Goal: Task Accomplishment & Management: Use online tool/utility

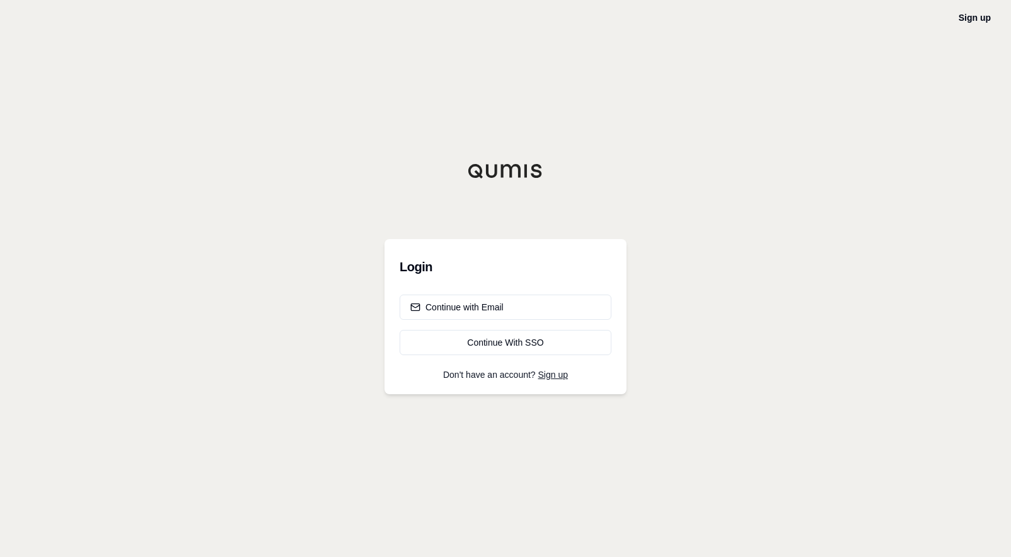
drag, startPoint x: 749, startPoint y: 443, endPoint x: 744, endPoint y: 439, distance: 6.7
click at [749, 443] on div "Sign up Login Continue with Email Continue With SSO Don't have an account? Sign…" at bounding box center [505, 278] width 1011 height 557
click at [477, 311] on div "Continue with Email" at bounding box center [457, 307] width 93 height 13
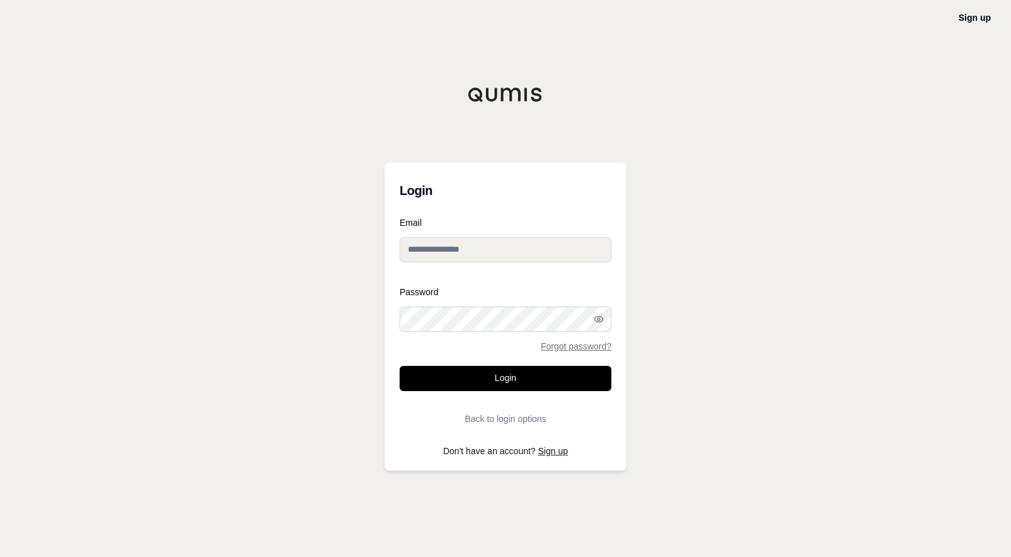
click at [479, 240] on input "Email" at bounding box center [506, 249] width 212 height 25
type input "**********"
click at [400, 332] on div at bounding box center [400, 332] width 0 height 0
click at [492, 332] on div "Password Forgot password?" at bounding box center [506, 319] width 212 height 63
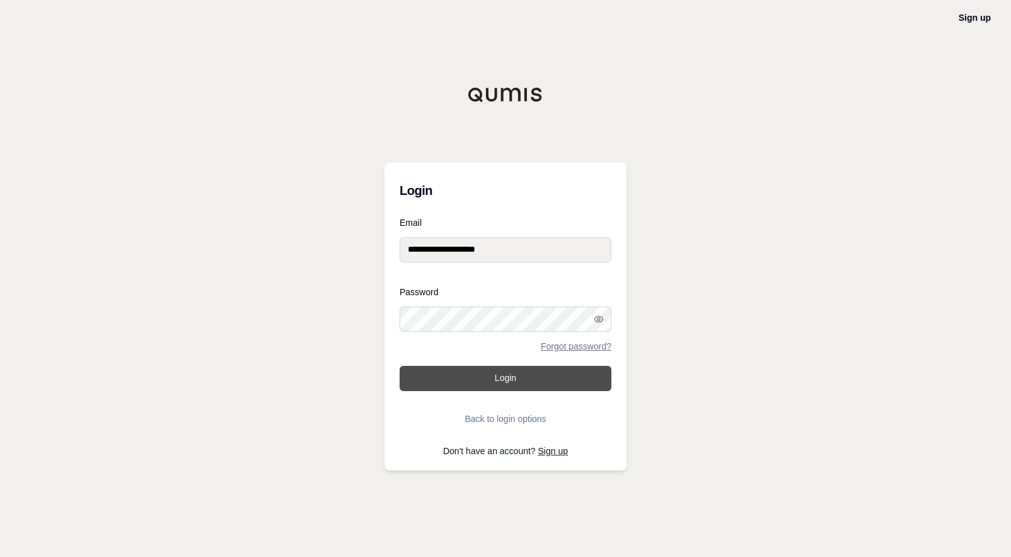
click at [479, 370] on button "Login" at bounding box center [506, 378] width 212 height 25
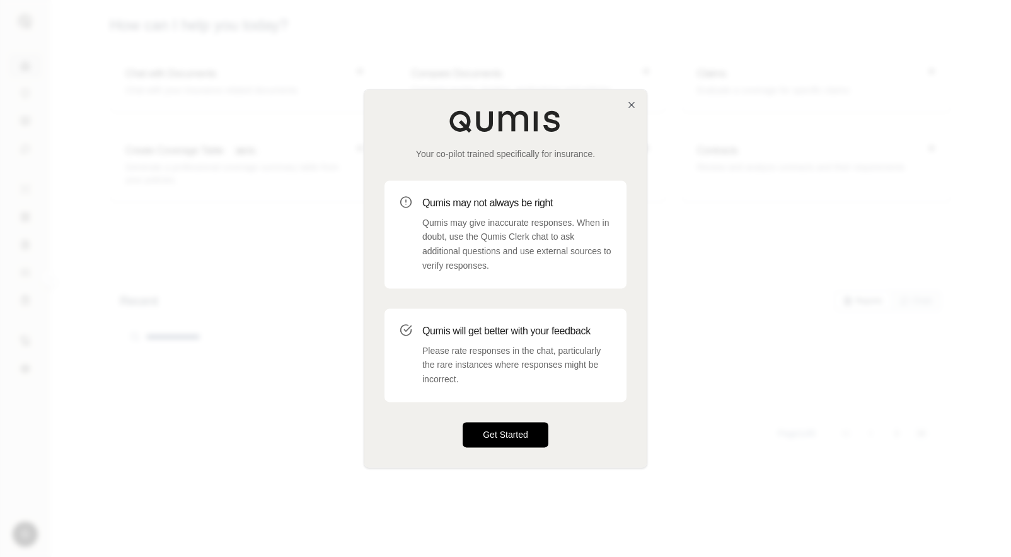
click at [503, 444] on button "Get Started" at bounding box center [506, 434] width 86 height 25
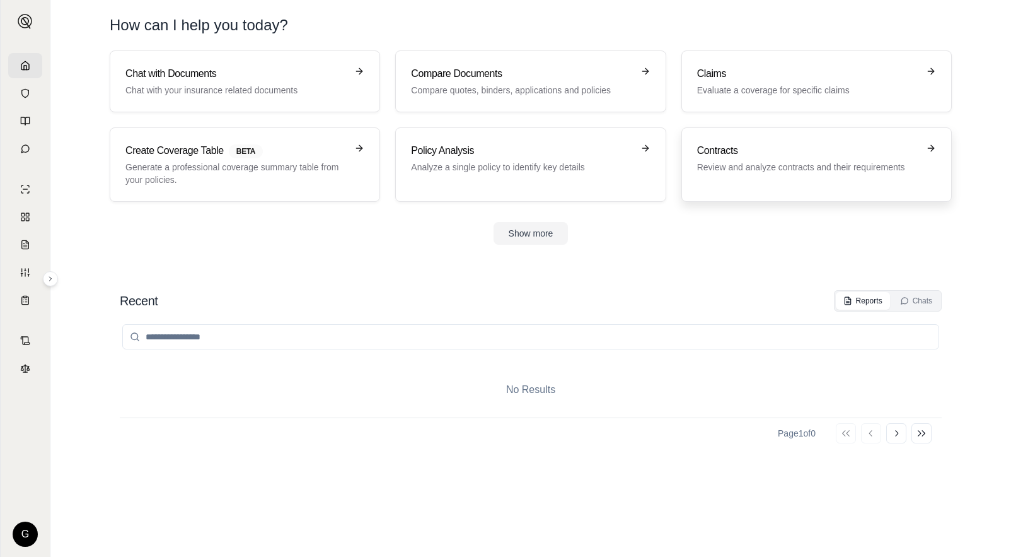
click at [743, 178] on div "Contracts Review and analyze contracts and their requirements" at bounding box center [816, 164] width 239 height 43
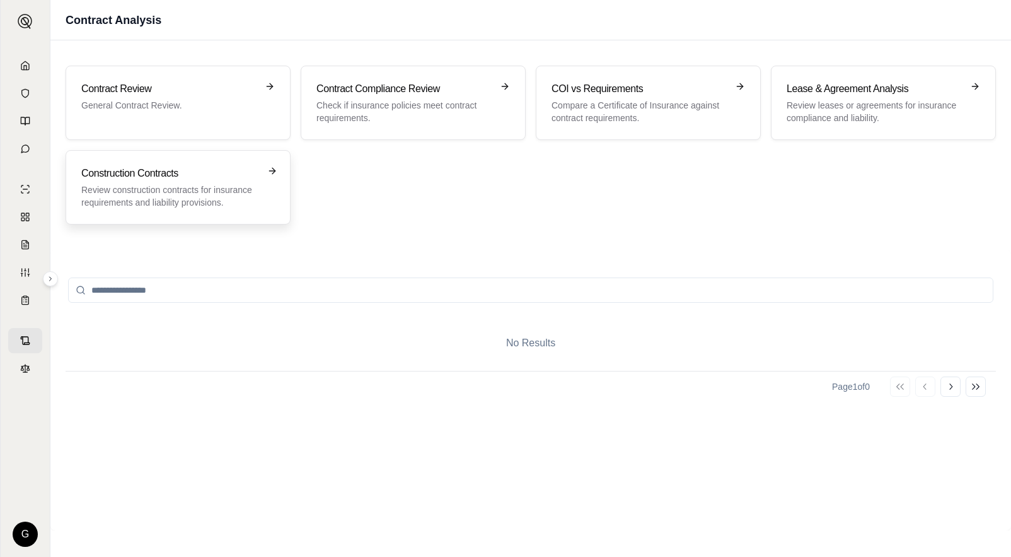
click at [152, 213] on div "Construction Contracts Review construction contracts for insurance requirements…" at bounding box center [178, 187] width 225 height 74
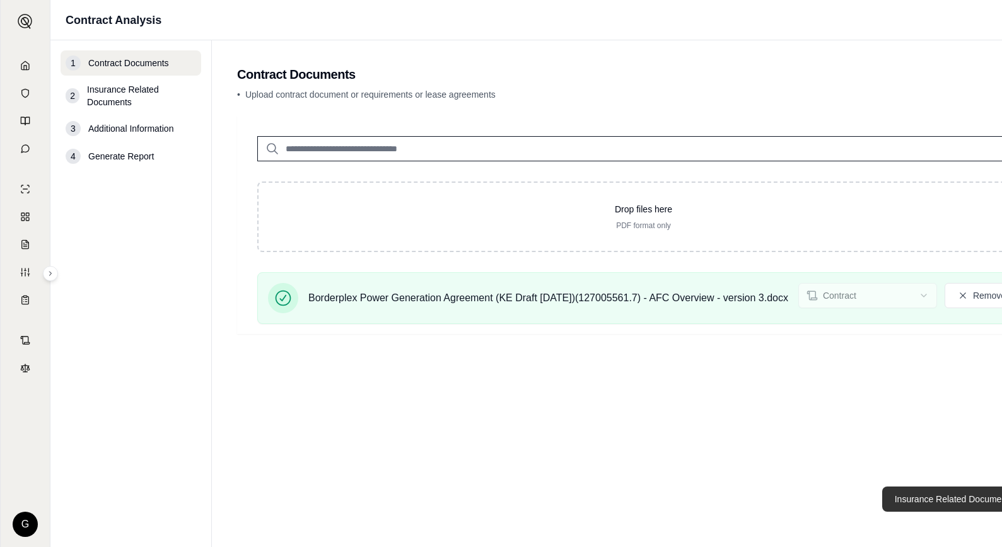
click at [941, 509] on button "Insurance Related Documents →" at bounding box center [961, 499] width 158 height 25
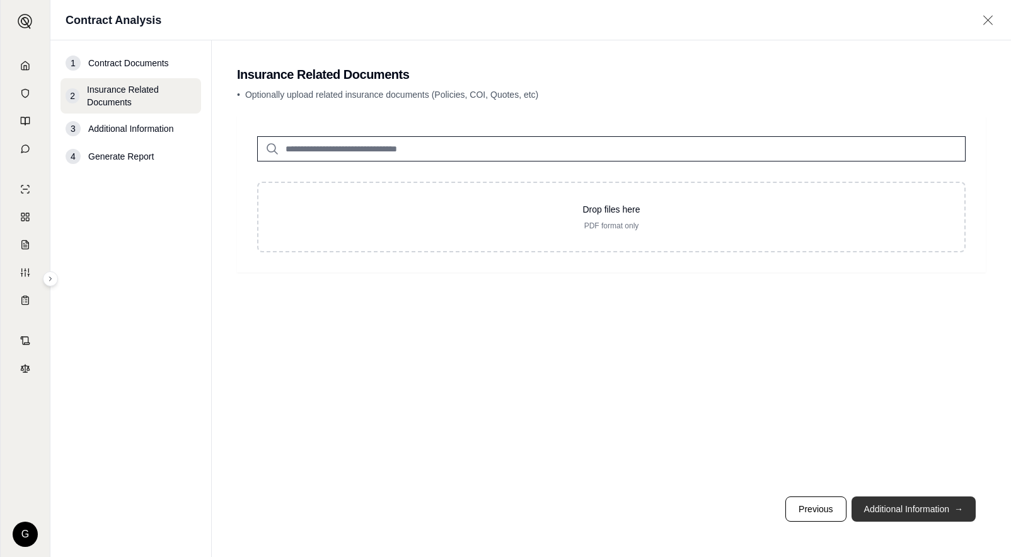
click at [941, 513] on button "Additional Information →" at bounding box center [914, 508] width 124 height 25
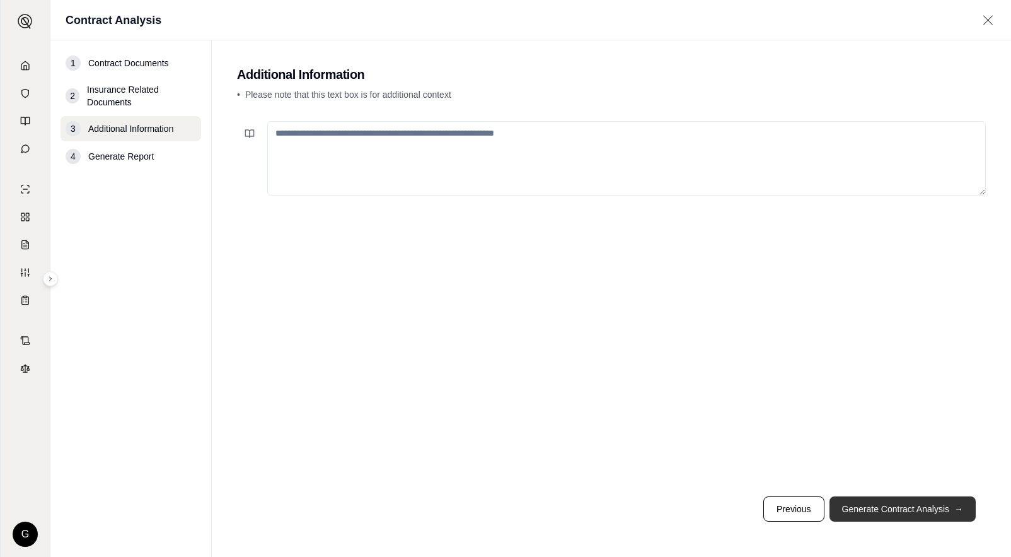
click at [941, 513] on button "Generate Contract Analysis →" at bounding box center [903, 508] width 146 height 25
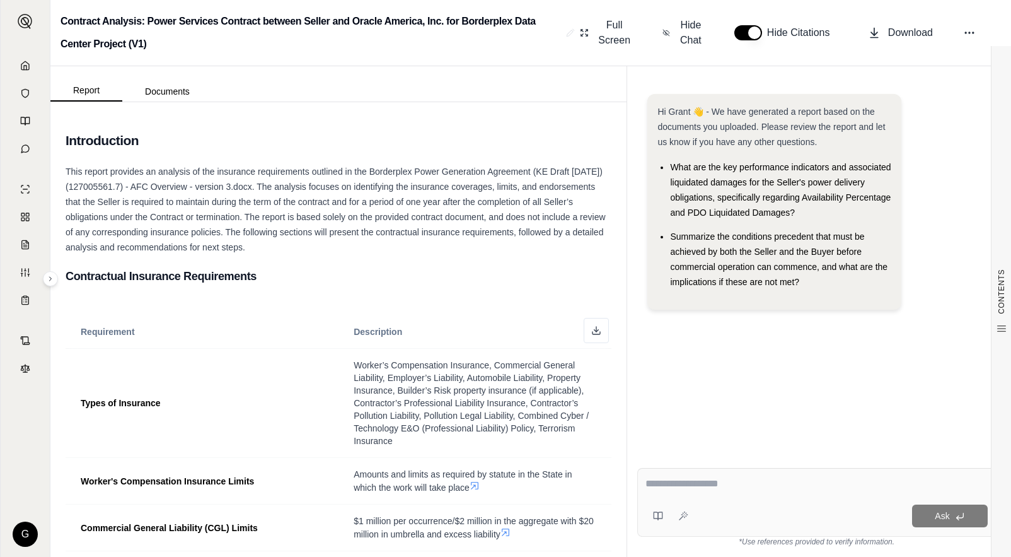
click at [692, 487] on textarea at bounding box center [817, 483] width 342 height 15
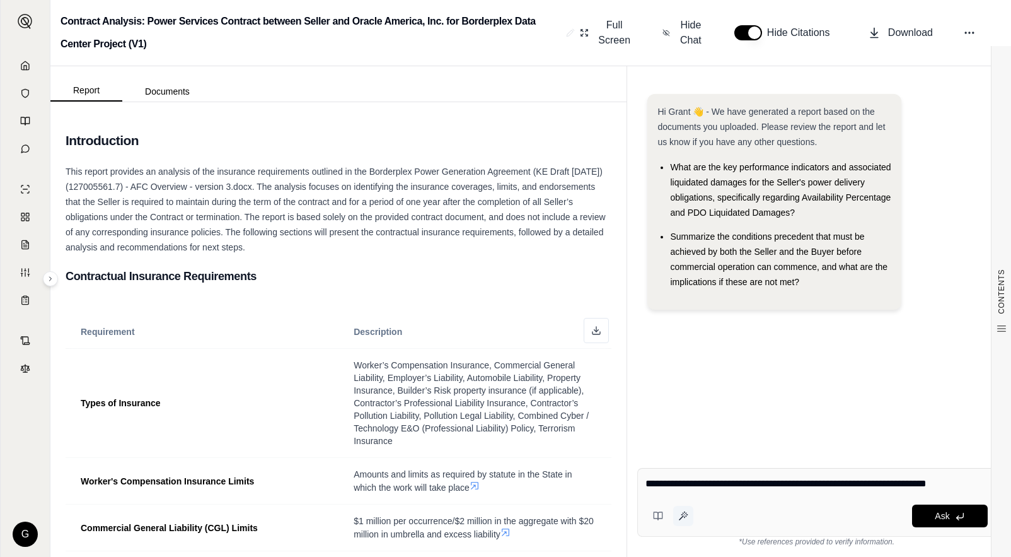
type textarea "**********"
click at [682, 518] on icon at bounding box center [684, 516] width 10 height 10
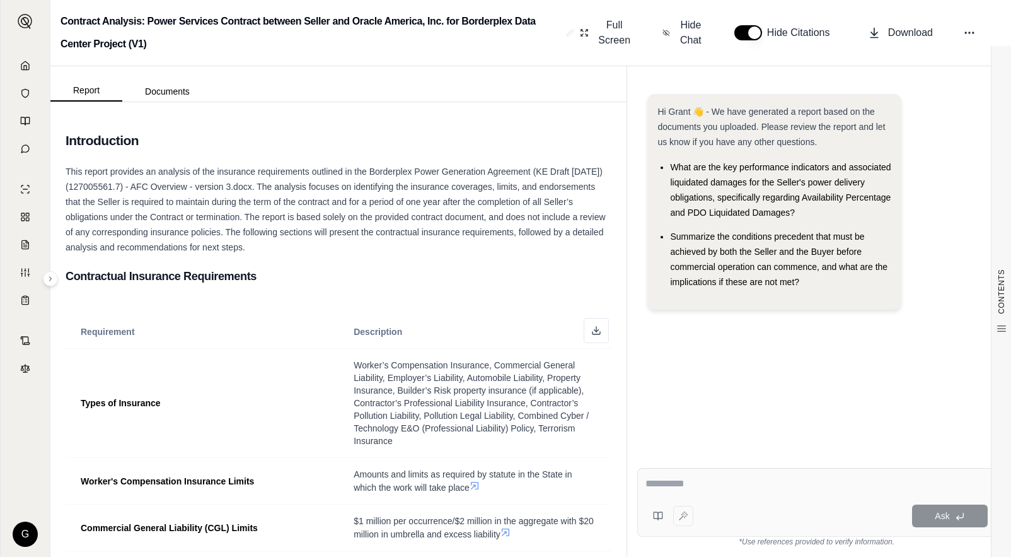
type textarea "**********"
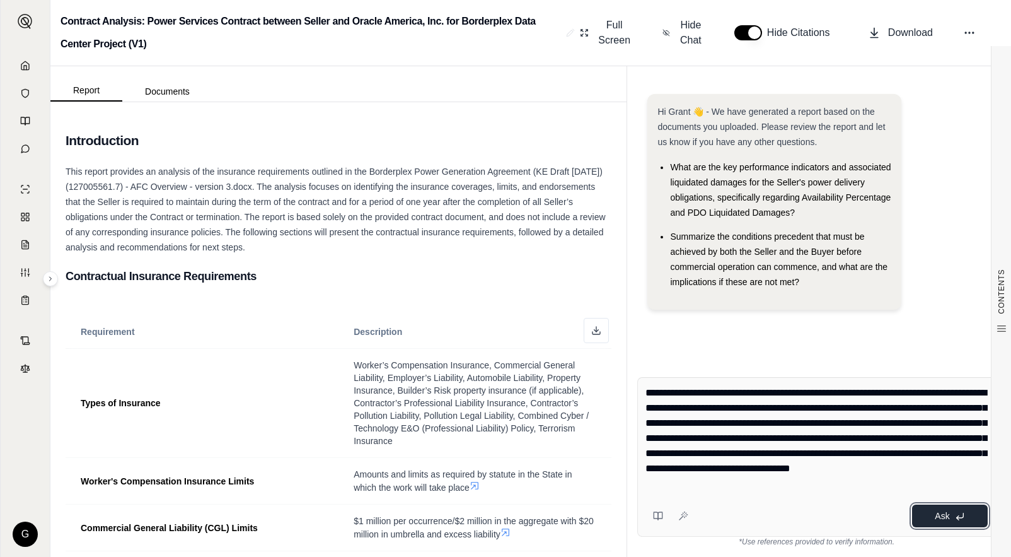
click at [944, 517] on span "Ask" at bounding box center [942, 516] width 15 height 10
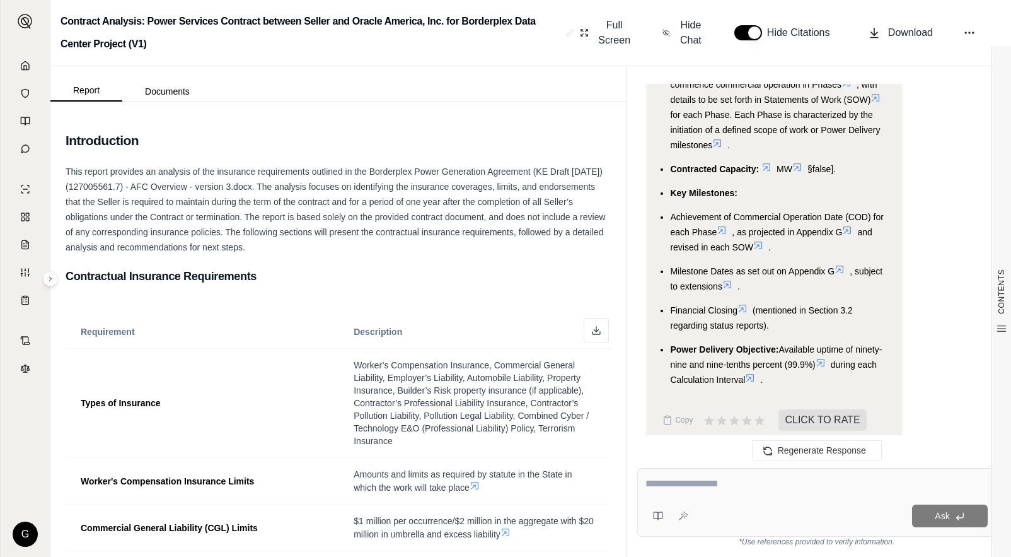
scroll to position [1209, 0]
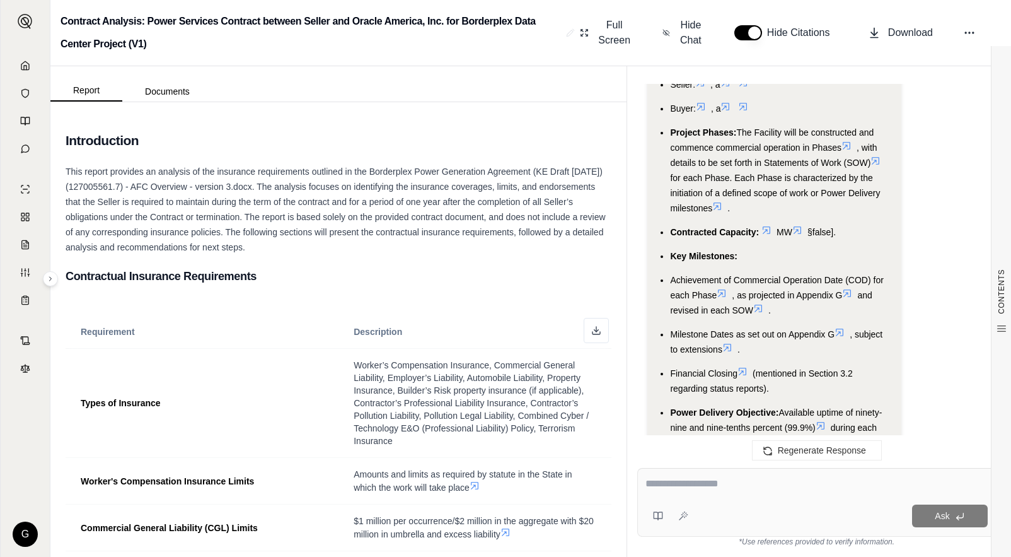
click at [852, 288] on icon at bounding box center [847, 293] width 10 height 10
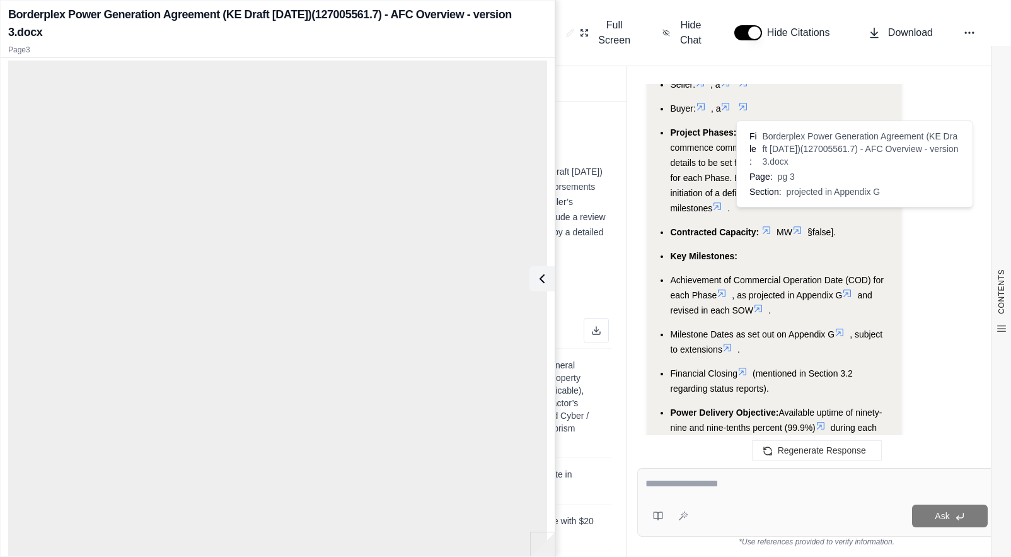
scroll to position [1272, 0]
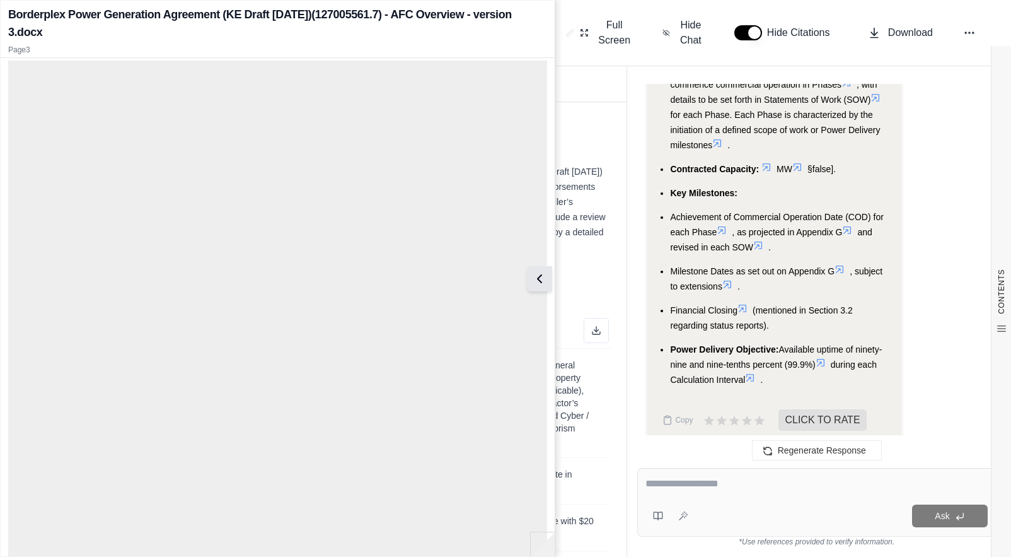
click at [544, 277] on icon at bounding box center [539, 278] width 15 height 15
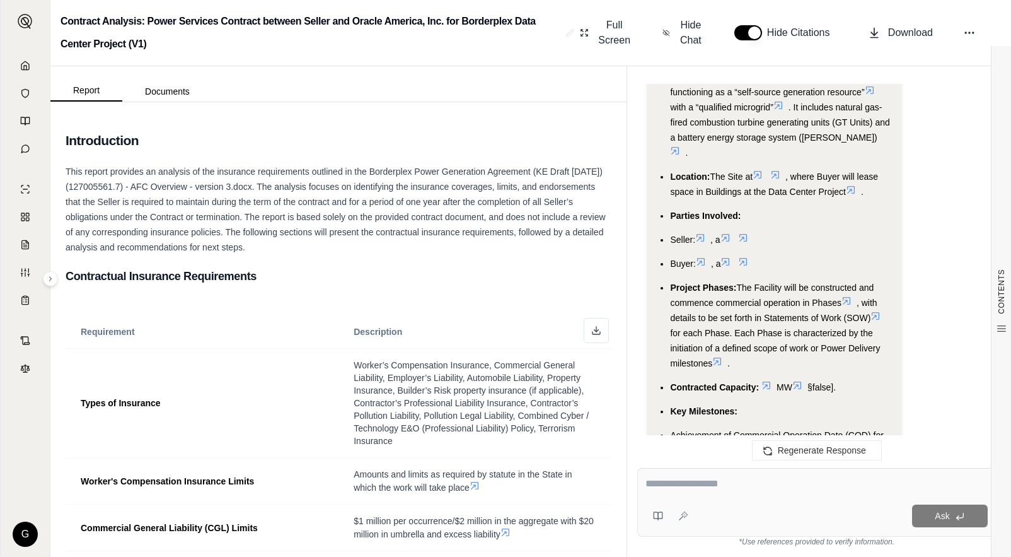
scroll to position [1083, 0]
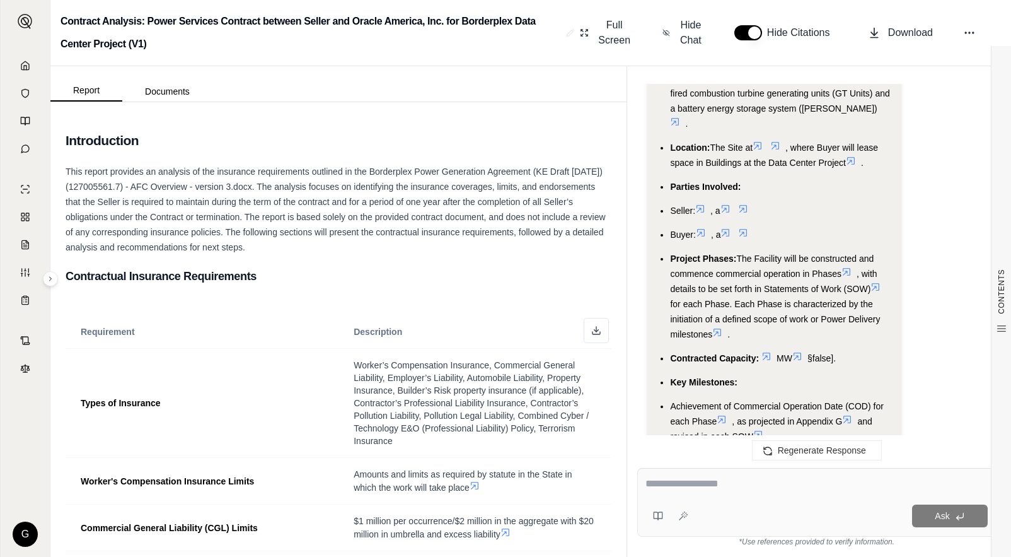
click at [637, 270] on div "Hi Grant 👋 - We have generated a report based on the documents you uploaded. Pl…" at bounding box center [816, 266] width 379 height 384
click at [173, 84] on button "Documents" at bounding box center [167, 91] width 90 height 20
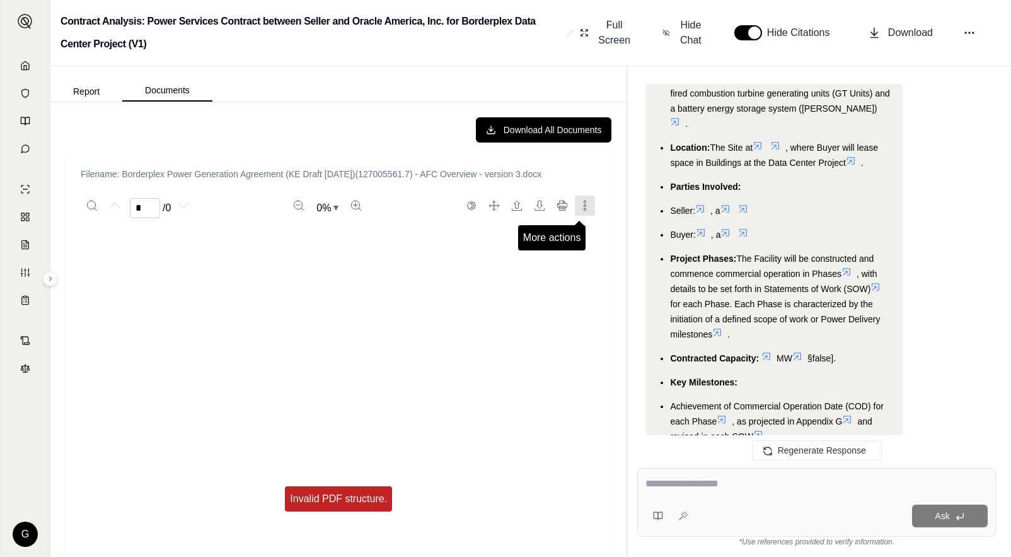
click at [580, 207] on icon "More actions" at bounding box center [585, 206] width 10 height 10
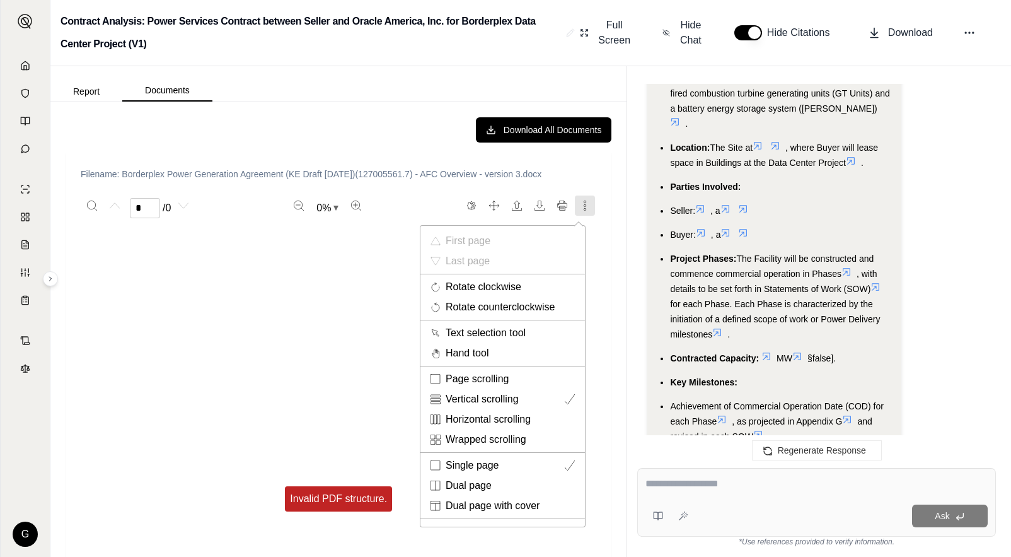
click at [369, 350] on div at bounding box center [505, 278] width 1011 height 557
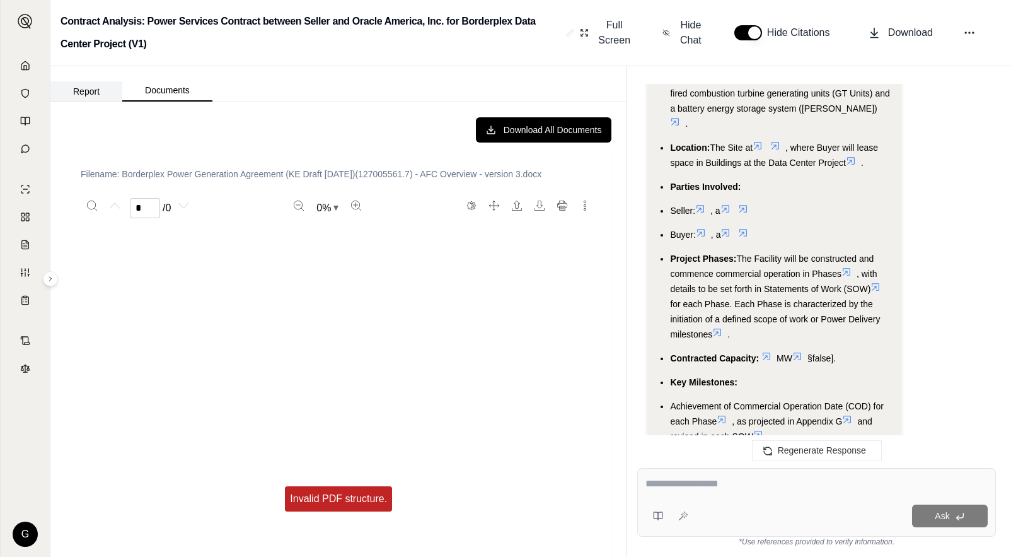
click at [77, 91] on button "Report" at bounding box center [86, 91] width 72 height 20
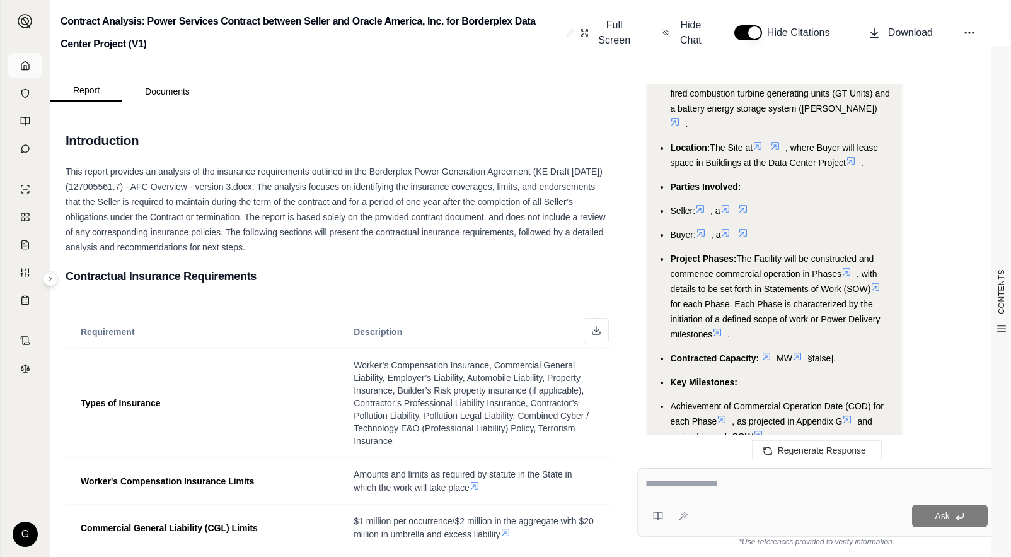
click at [32, 63] on link at bounding box center [25, 65] width 34 height 25
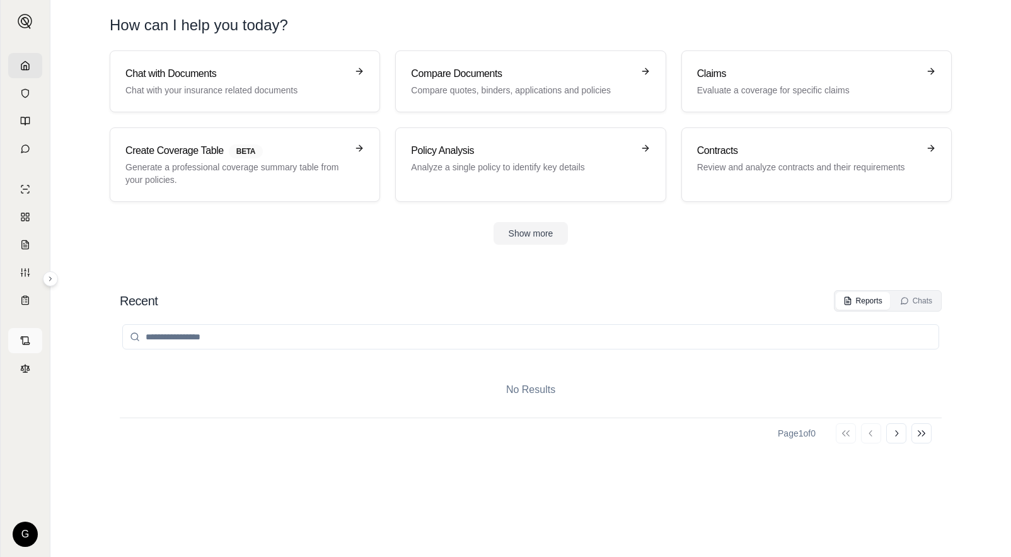
click at [29, 349] on link at bounding box center [25, 340] width 34 height 25
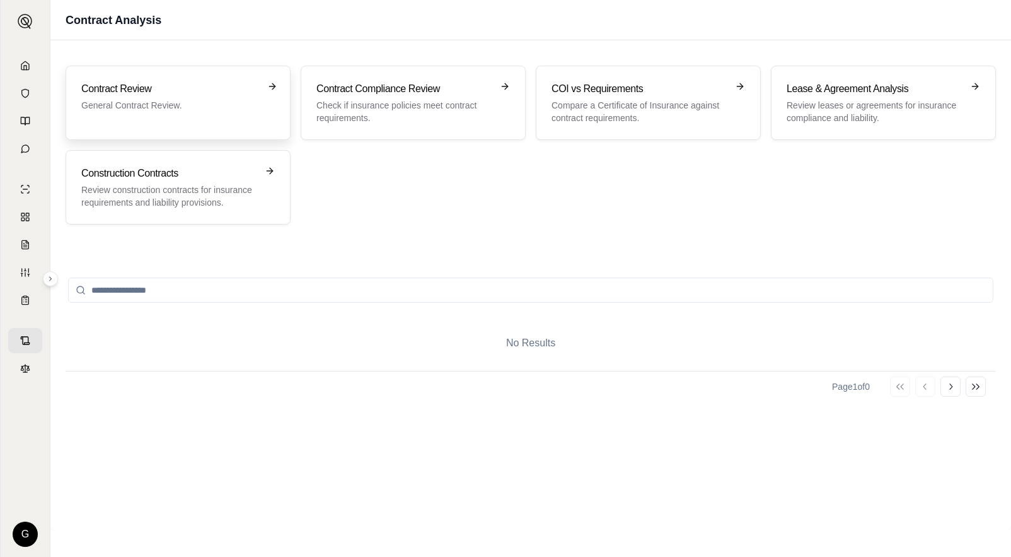
click at [166, 115] on div "Contract Review General Contract Review." at bounding box center [178, 102] width 194 height 43
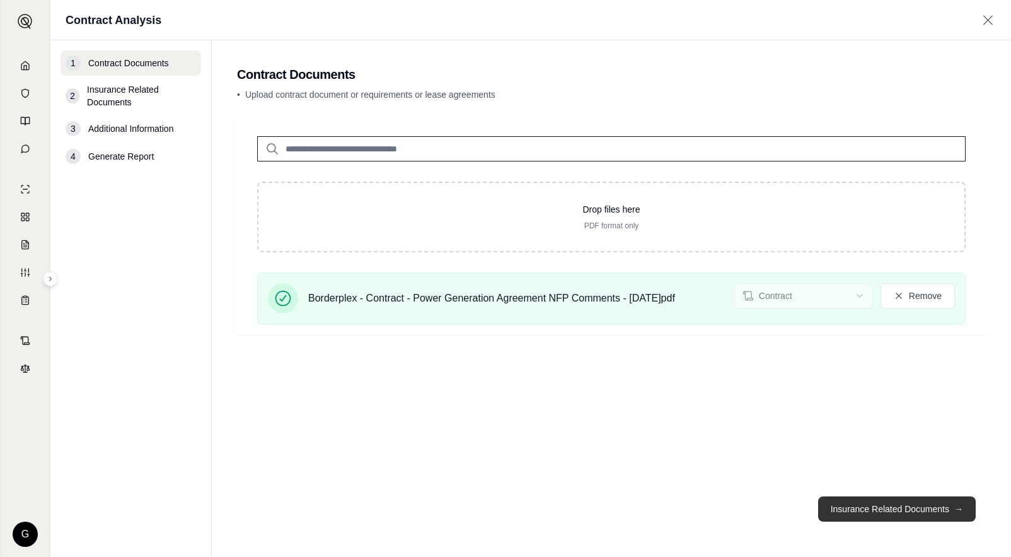
click at [923, 499] on button "Insurance Related Documents →" at bounding box center [898, 508] width 158 height 25
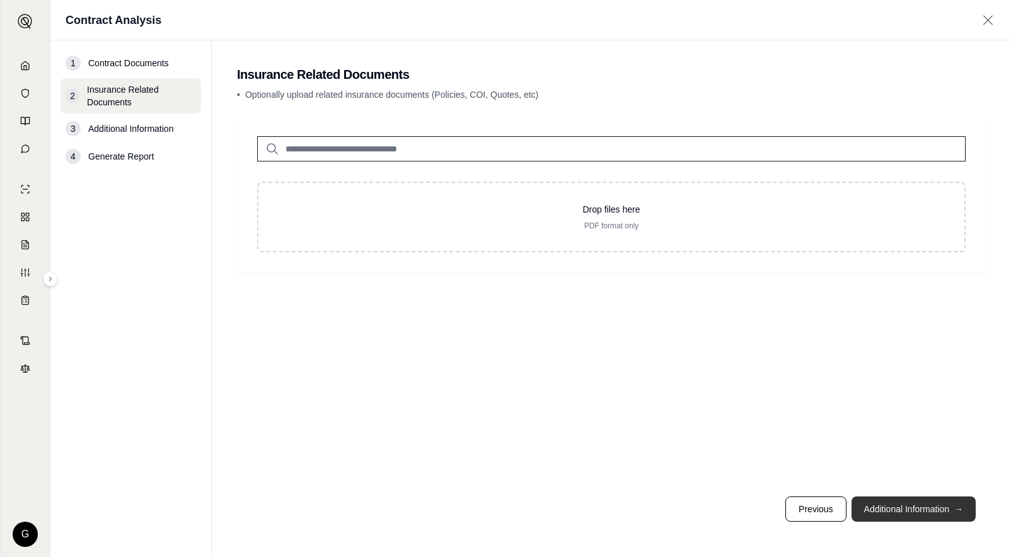
click at [921, 511] on button "Additional Information →" at bounding box center [914, 508] width 124 height 25
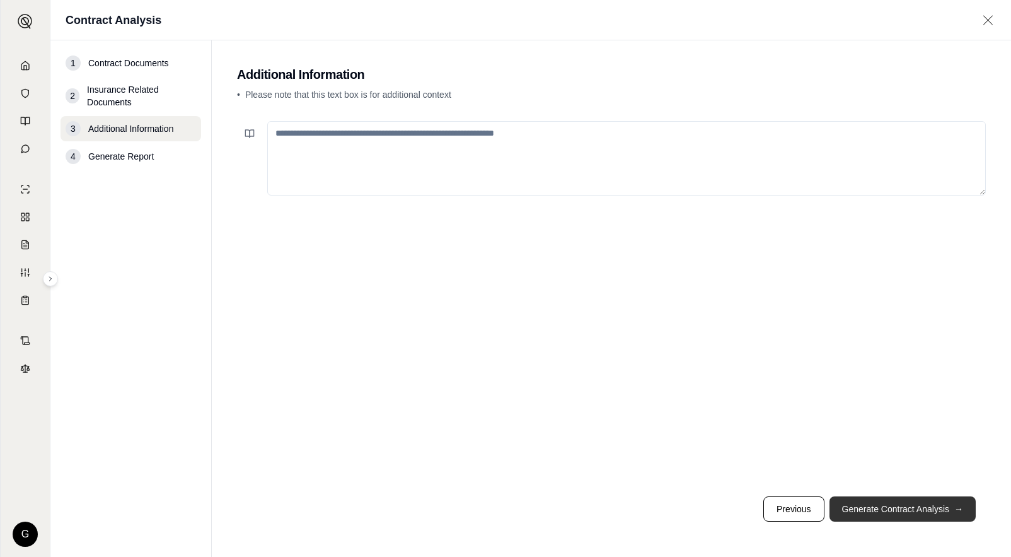
click at [921, 511] on button "Generate Contract Analysis →" at bounding box center [903, 508] width 146 height 25
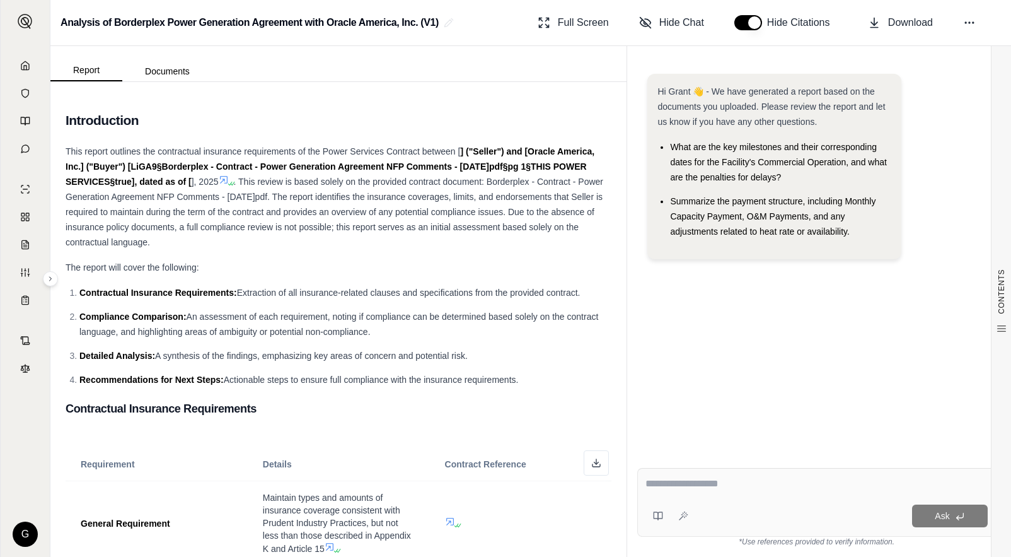
click at [740, 483] on textarea at bounding box center [817, 483] width 342 height 15
type textarea "**********"
click at [686, 517] on icon at bounding box center [684, 516] width 10 height 10
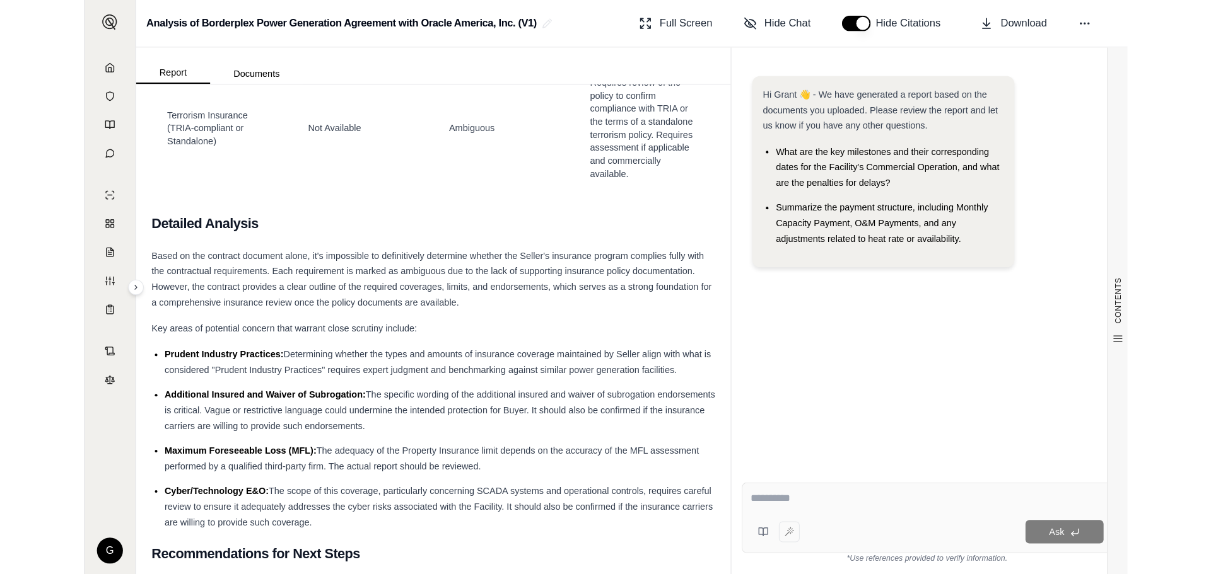
scroll to position [3531, 0]
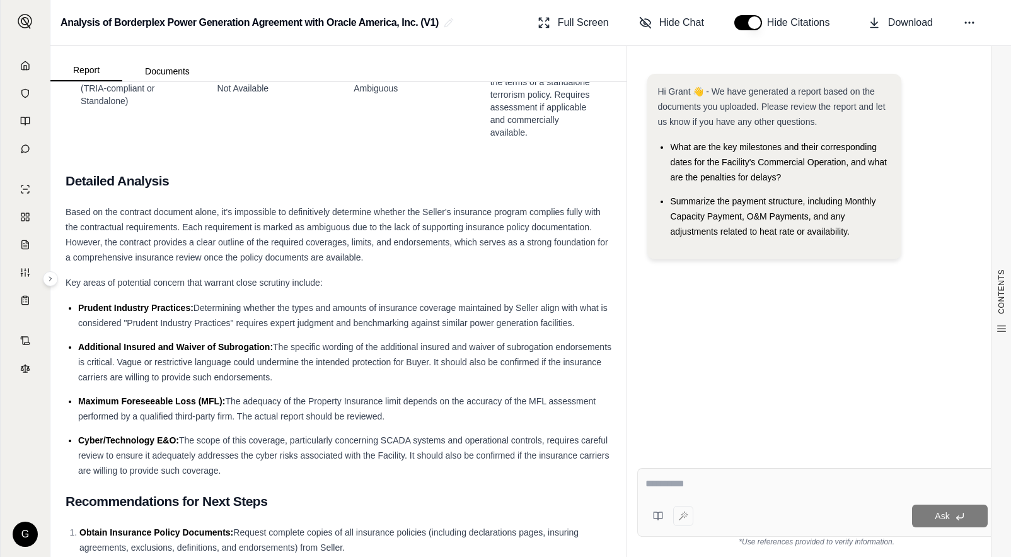
click at [690, 487] on textarea at bounding box center [817, 483] width 342 height 15
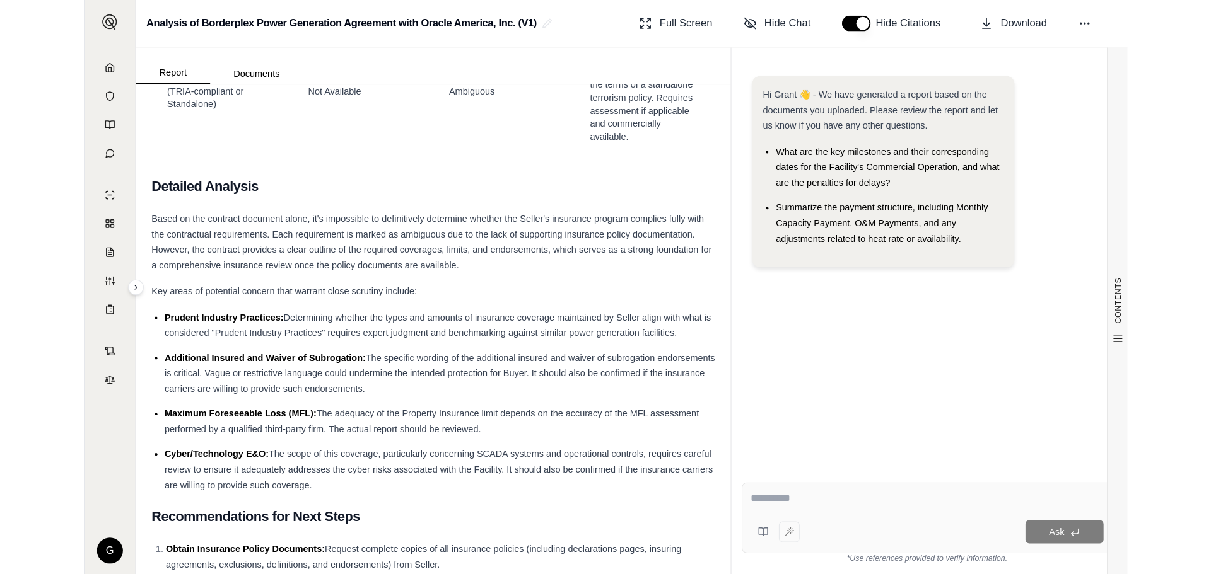
scroll to position [2980, 0]
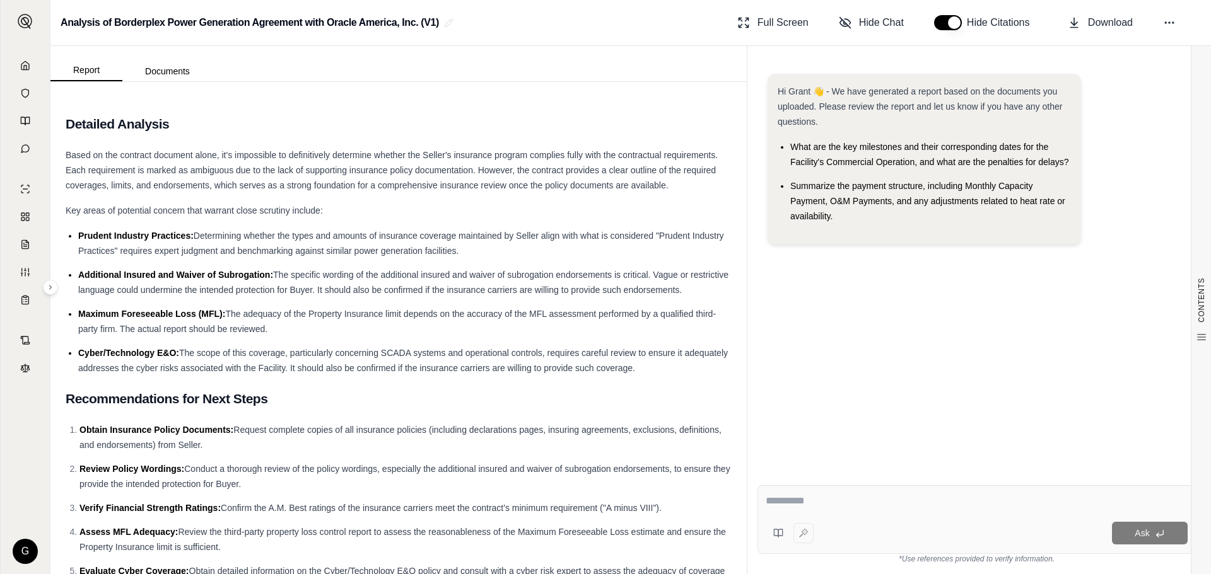
type textarea "**********"
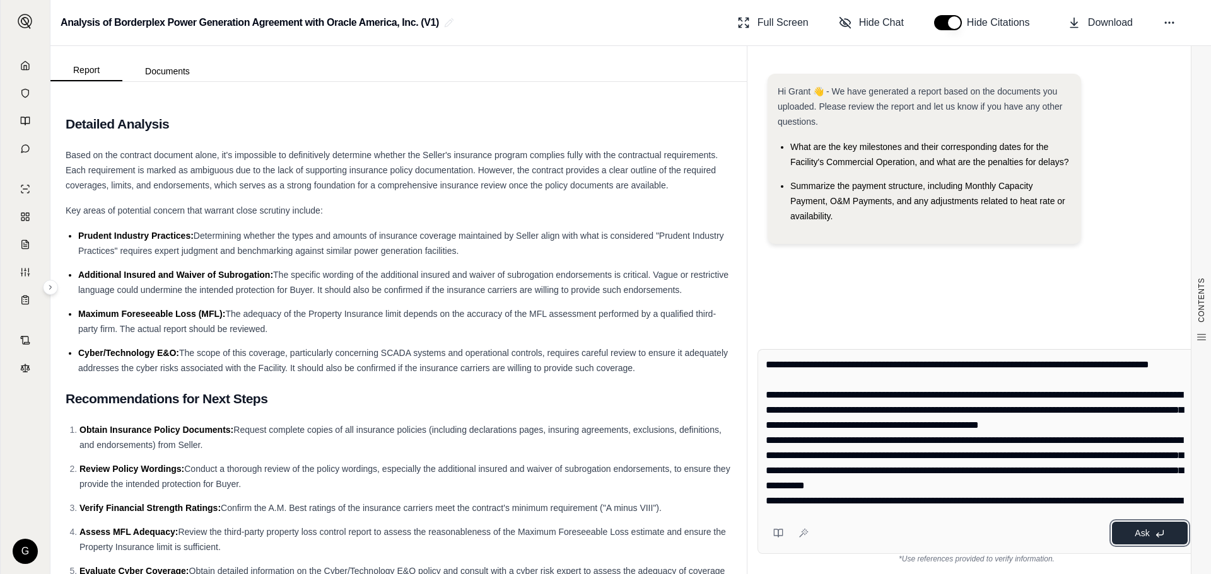
click at [1011, 533] on button "Ask" at bounding box center [1150, 533] width 76 height 23
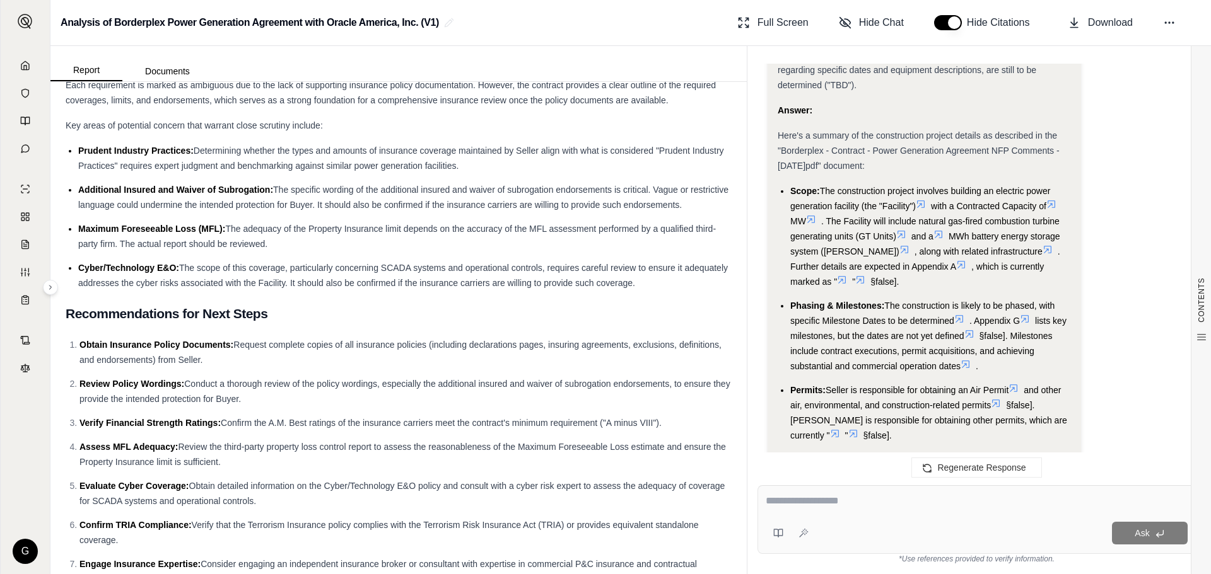
scroll to position [2697, 0]
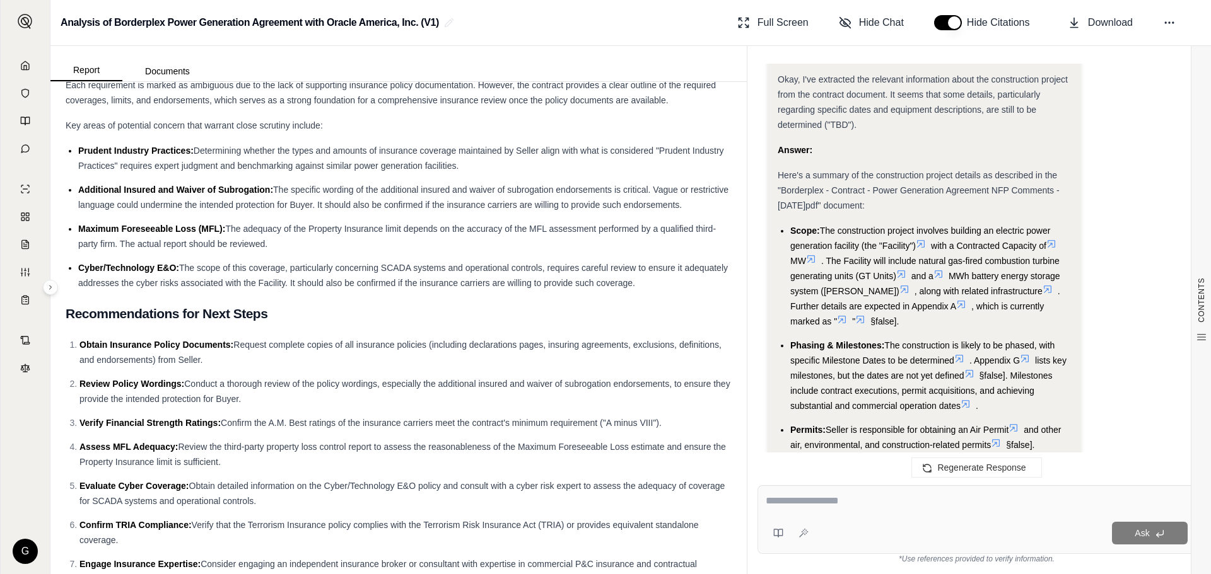
click at [924, 249] on icon at bounding box center [921, 244] width 10 height 10
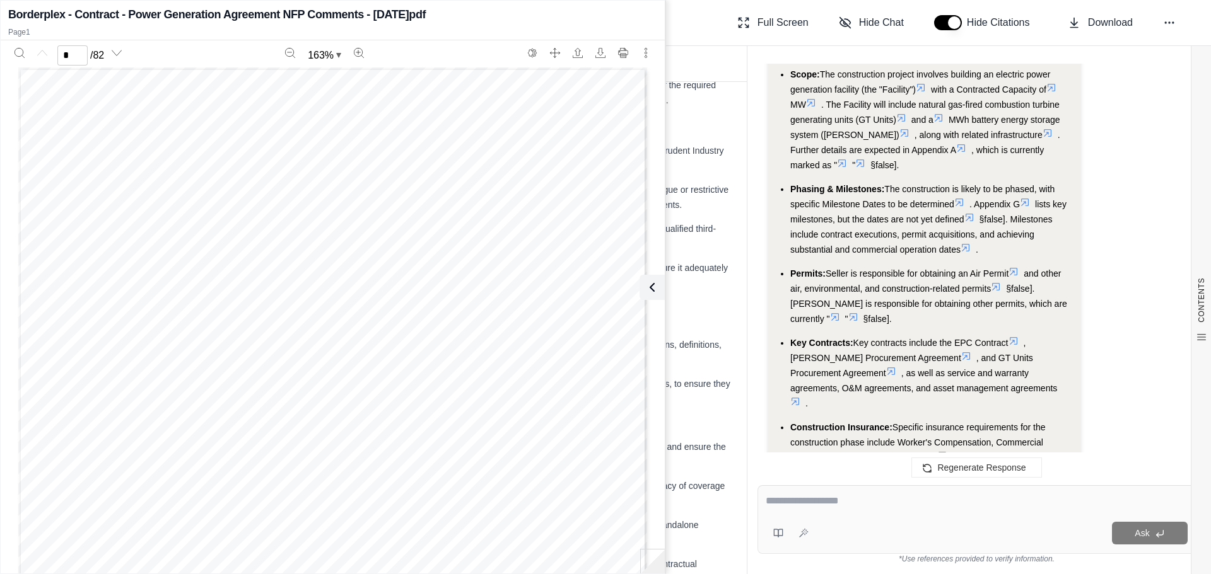
scroll to position [2823, 0]
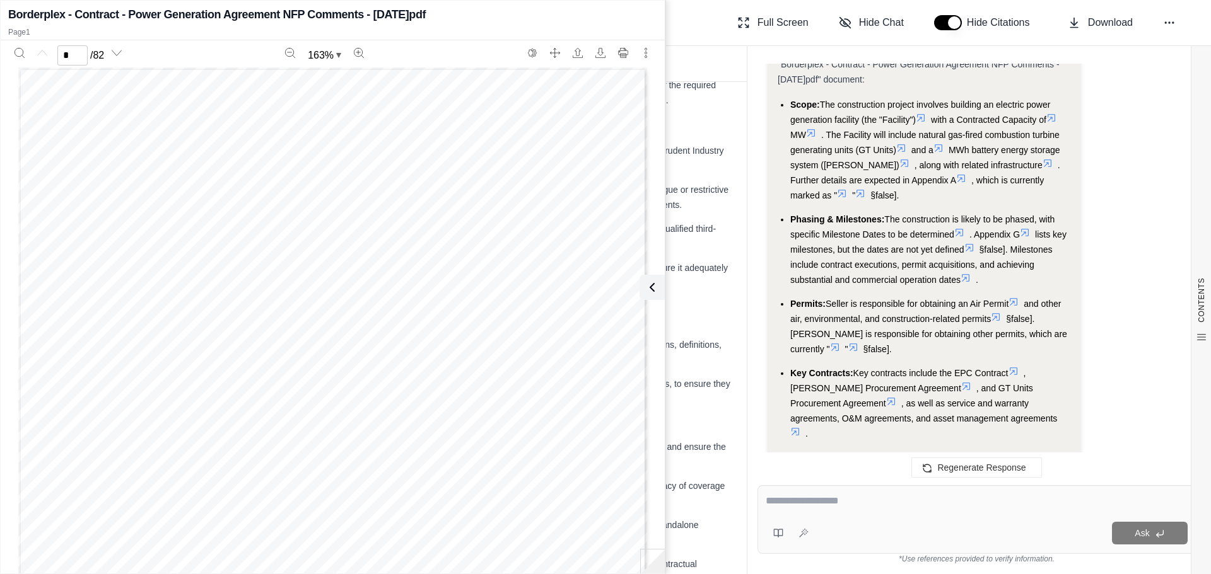
click at [899, 168] on icon at bounding box center [904, 163] width 10 height 10
click at [874, 185] on span ". Further details are expected in Appendix A" at bounding box center [925, 172] width 270 height 25
click at [648, 286] on icon at bounding box center [650, 288] width 4 height 8
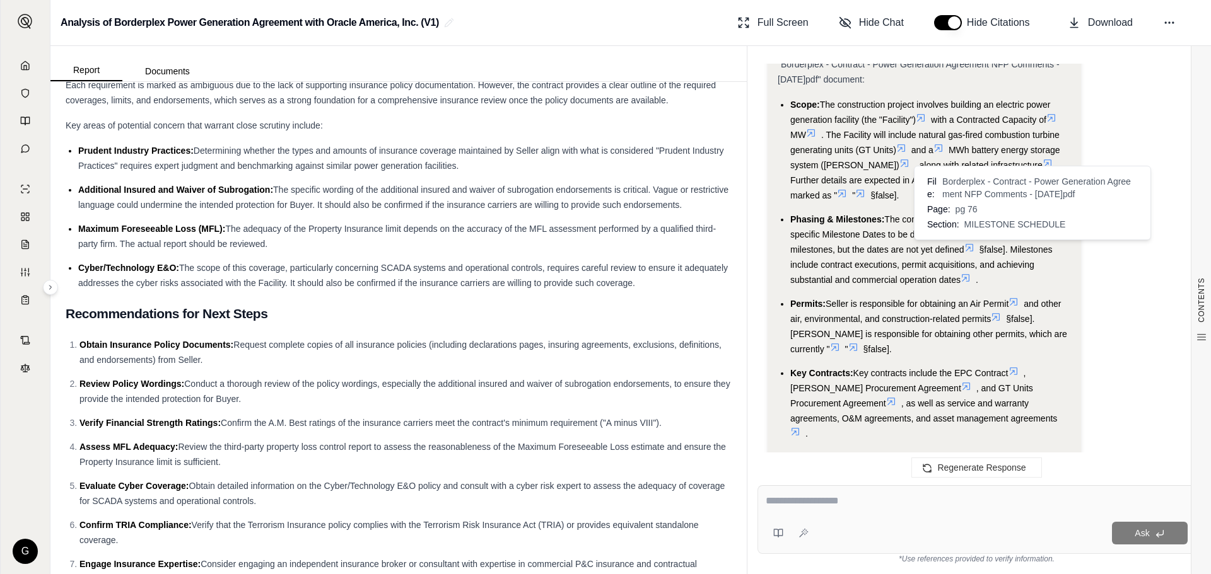
click at [1011, 238] on icon at bounding box center [1025, 233] width 10 height 10
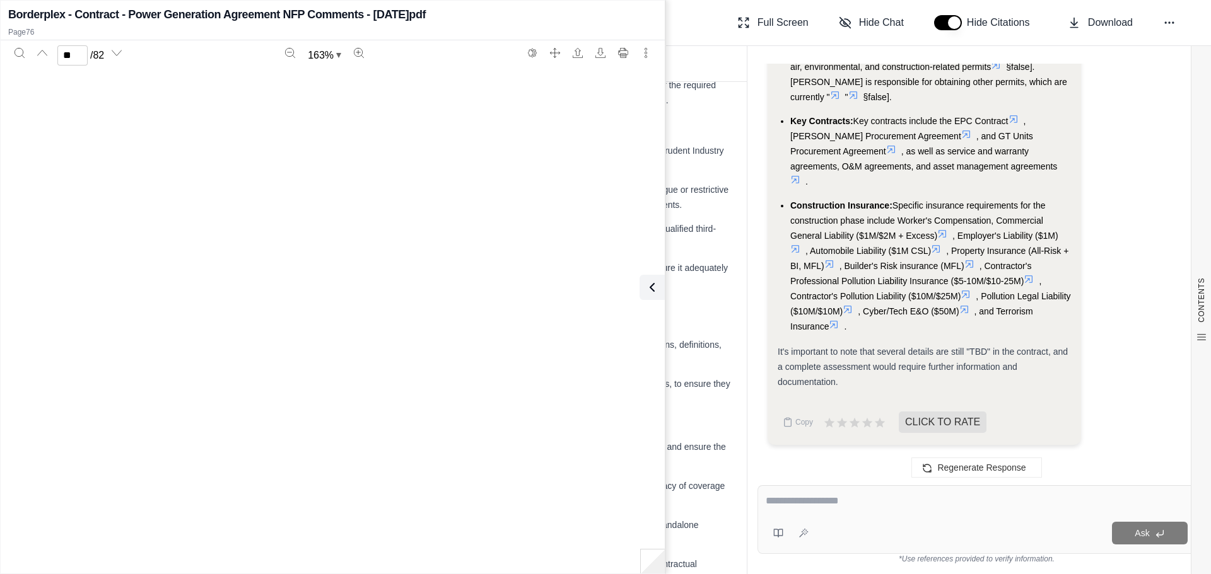
scroll to position [61022, 0]
type input "**"
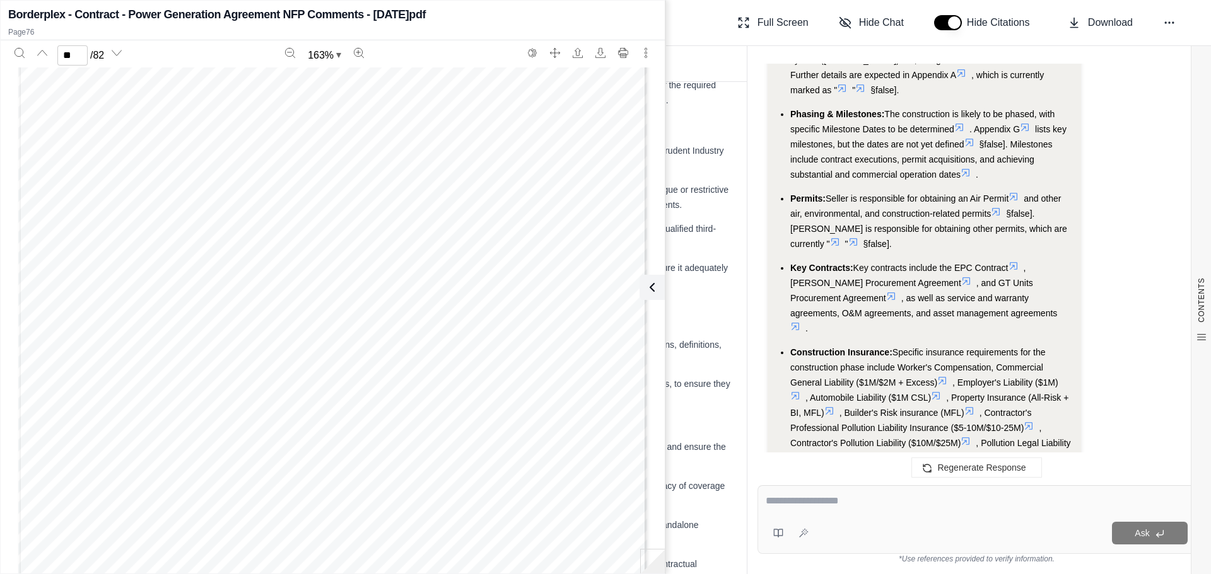
scroll to position [2823, 0]
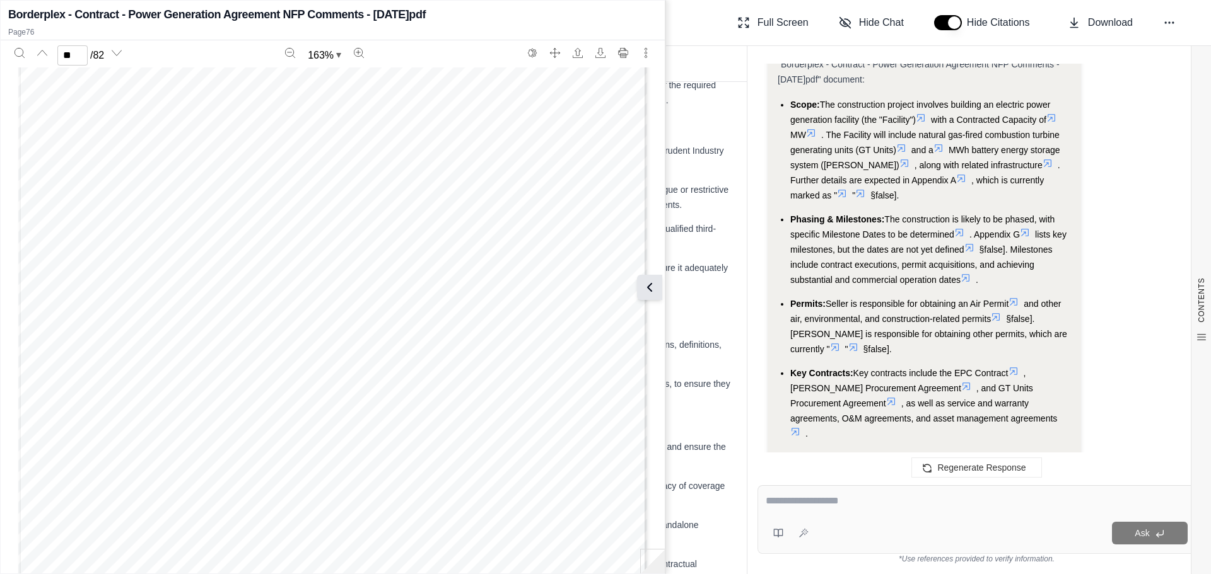
click at [654, 284] on icon at bounding box center [649, 287] width 15 height 15
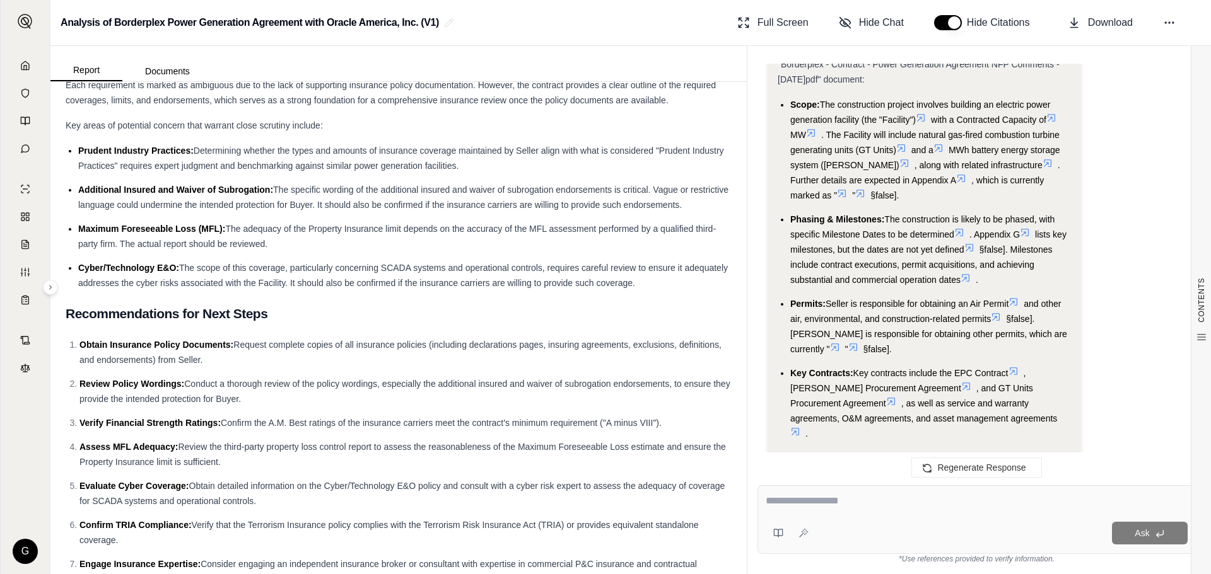
scroll to position [3075, 0]
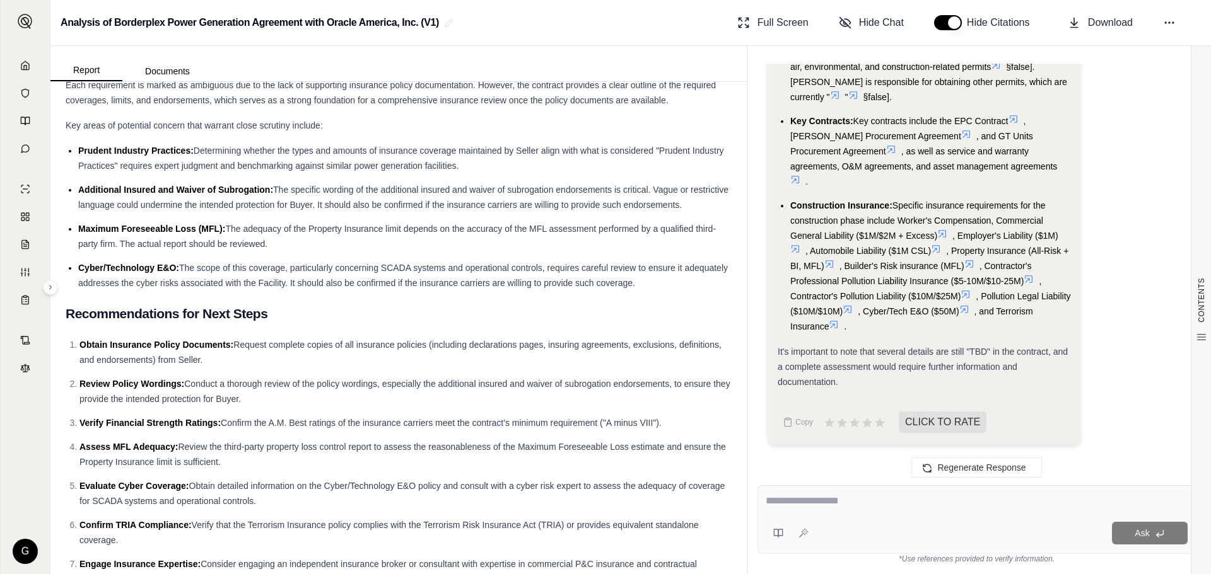
click at [805, 499] on textarea at bounding box center [977, 501] width 422 height 15
type textarea "**********"
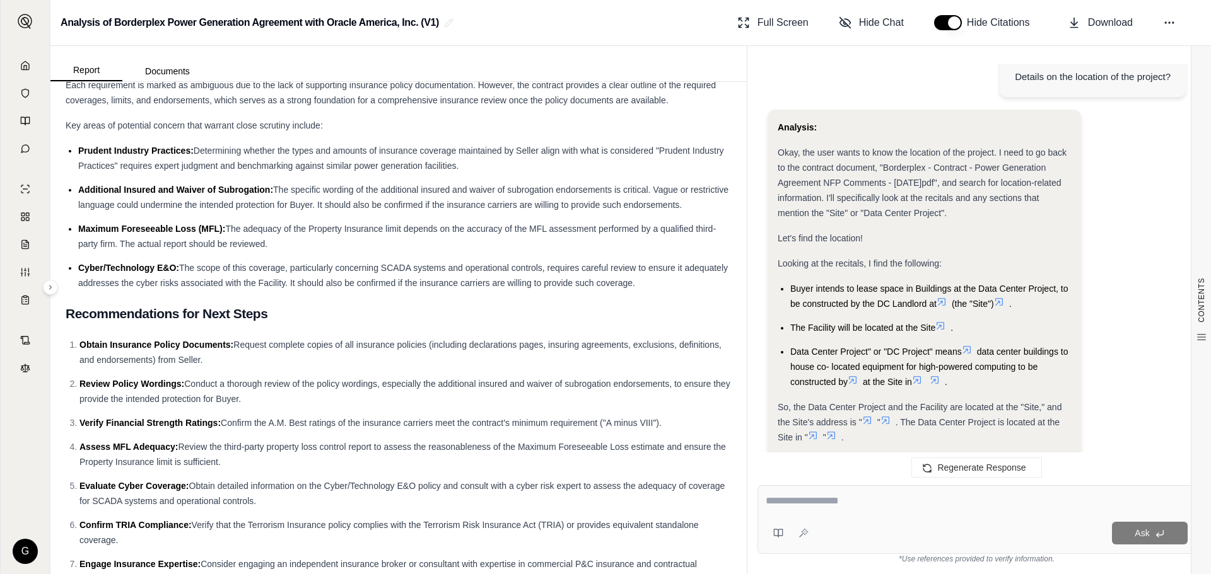
scroll to position [3461, 0]
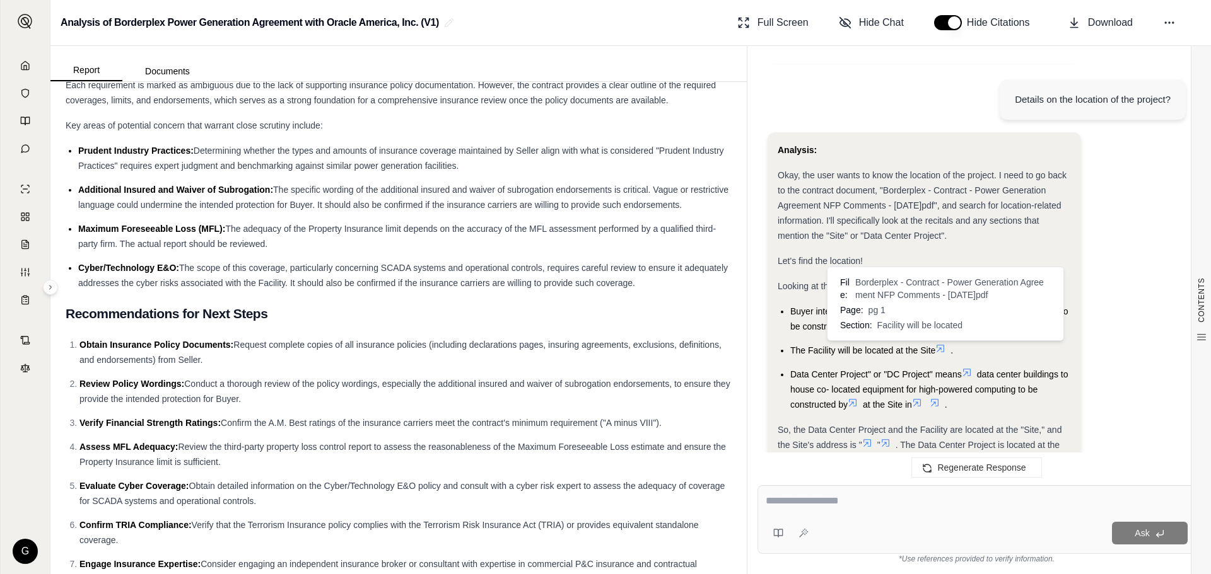
click at [942, 349] on icon at bounding box center [940, 349] width 8 height 8
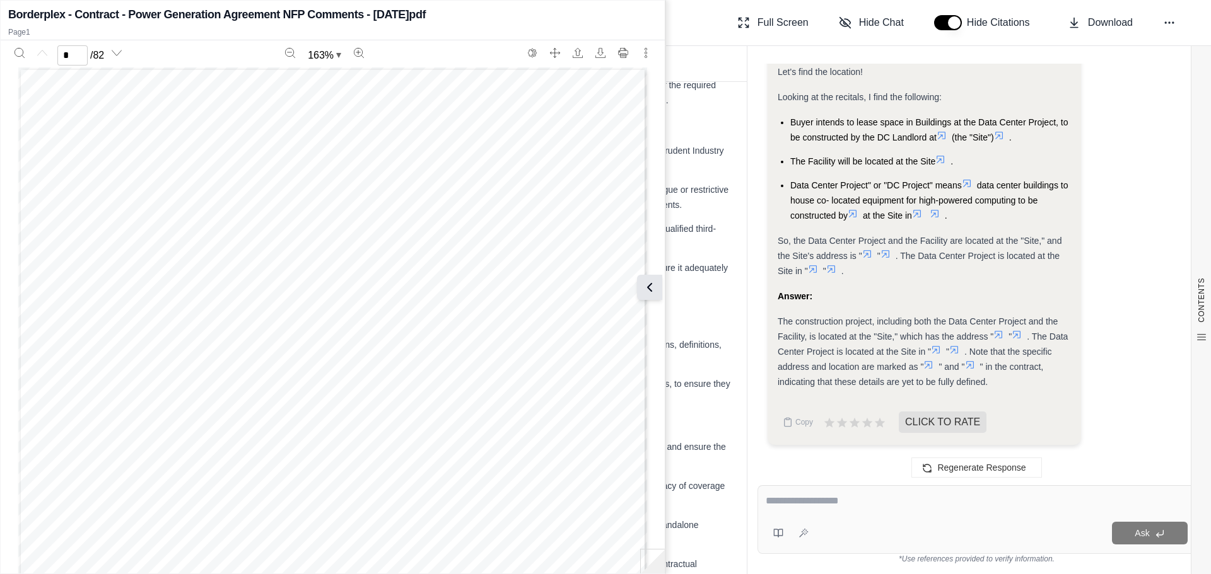
click at [654, 291] on icon at bounding box center [649, 287] width 15 height 15
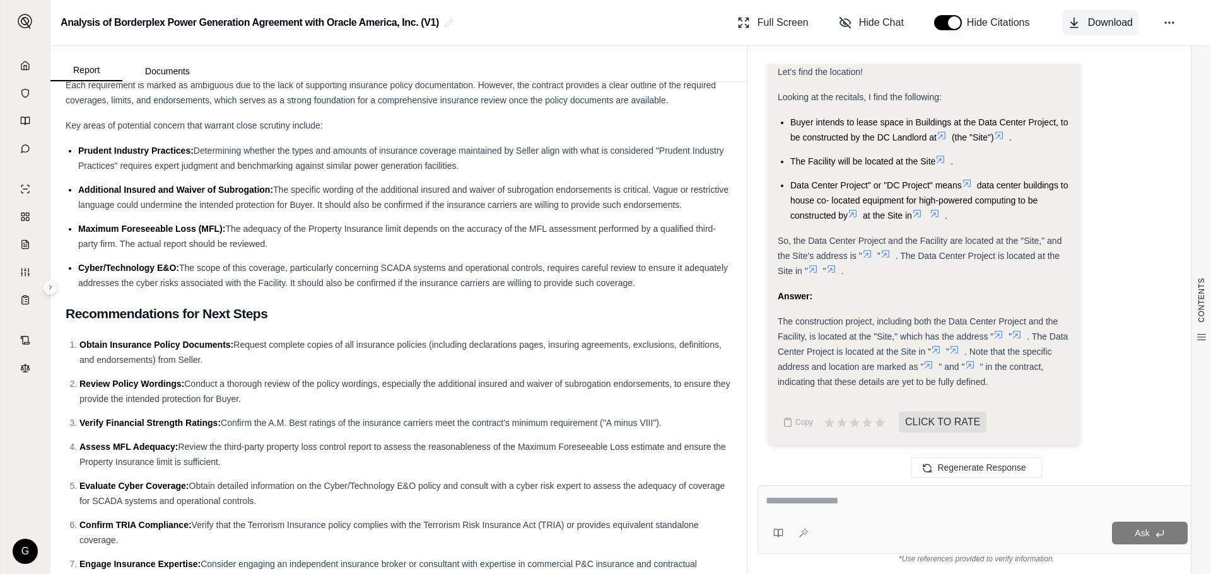
click at [1011, 25] on span "Download" at bounding box center [1110, 22] width 45 height 15
